Goal: Connect with others: Connect with others

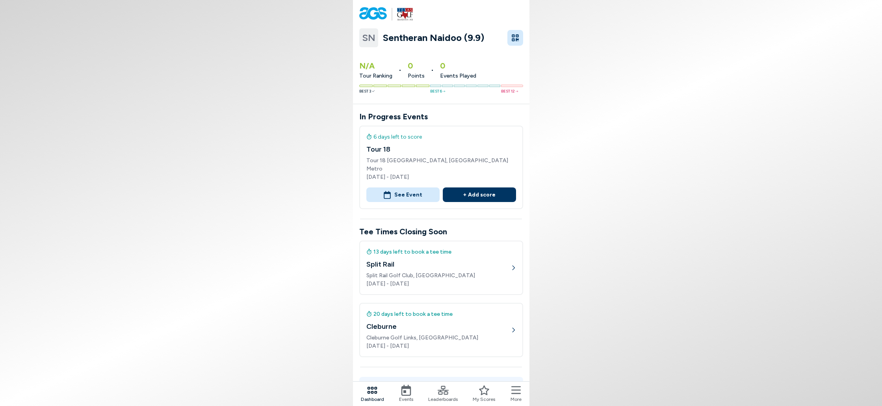
click at [414, 187] on button "See Event" at bounding box center [402, 194] width 73 height 15
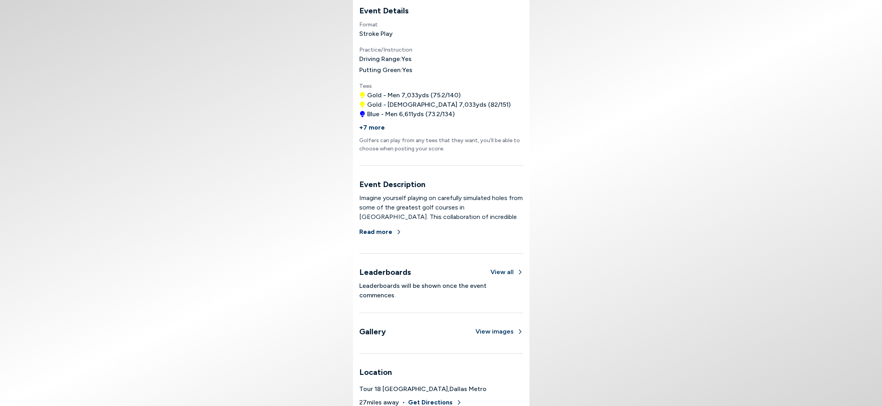
scroll to position [358, 0]
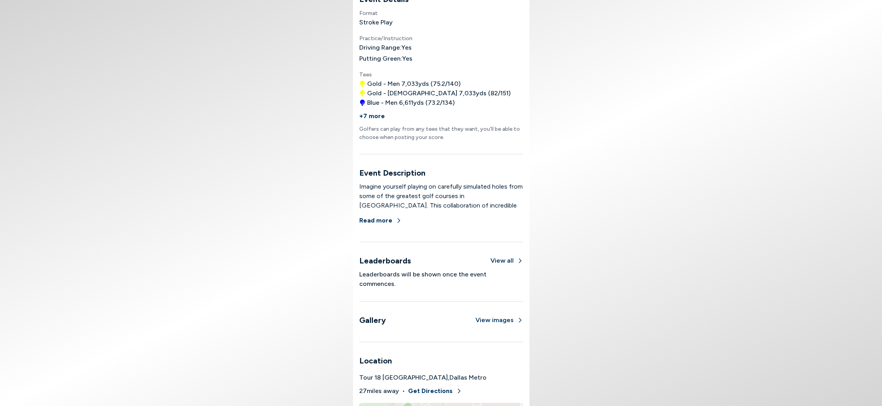
click at [502, 260] on button "View all" at bounding box center [506, 260] width 33 height 9
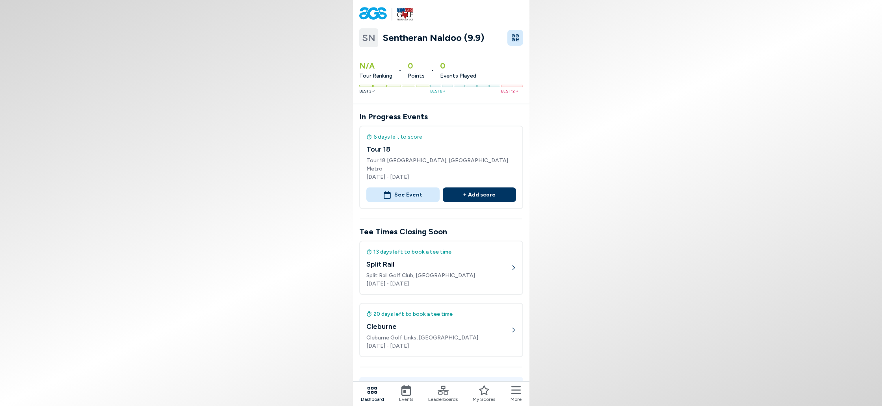
click at [408, 187] on button "See Event" at bounding box center [402, 194] width 73 height 15
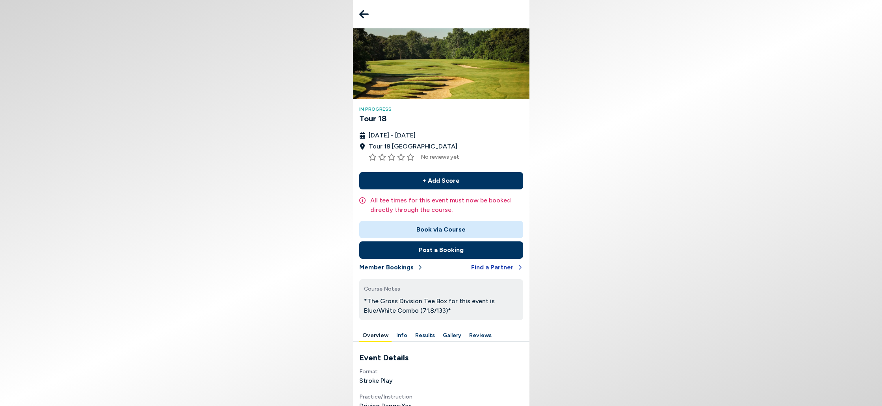
click at [505, 265] on button "Find a Partner" at bounding box center [497, 267] width 52 height 17
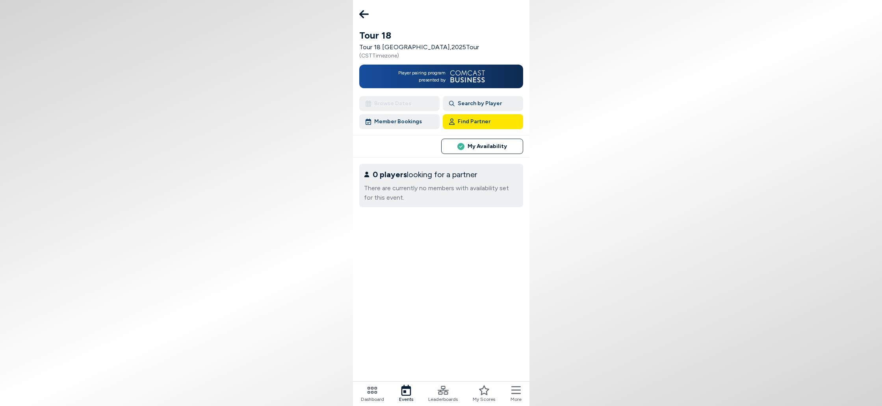
click at [473, 119] on button "Find Partner" at bounding box center [483, 121] width 80 height 15
